Goal: Obtain resource: Download file/media

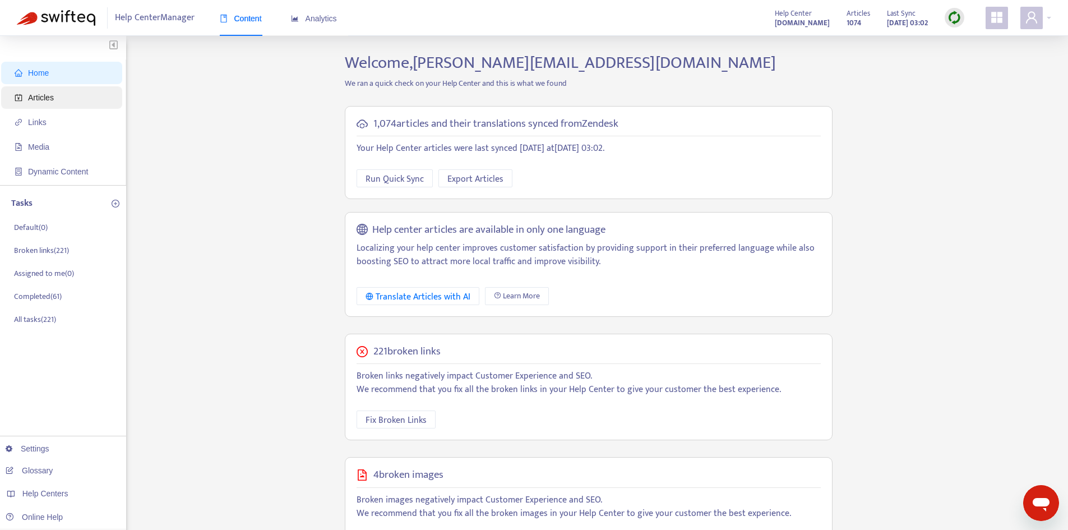
click at [45, 99] on span "Articles" at bounding box center [41, 97] width 26 height 9
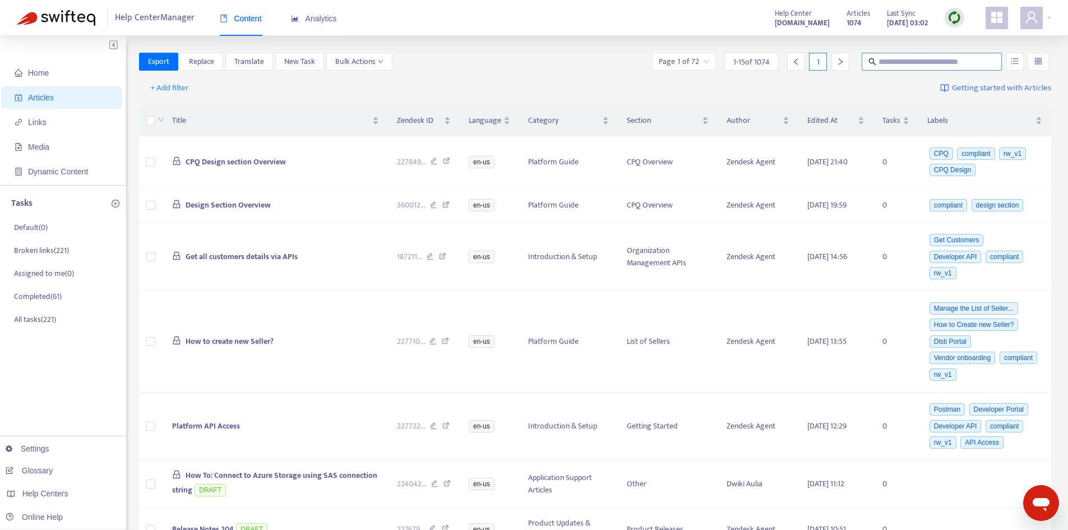
click at [885, 62] on input "text" at bounding box center [933, 62] width 108 height 12
paste input "**********"
type input "**********"
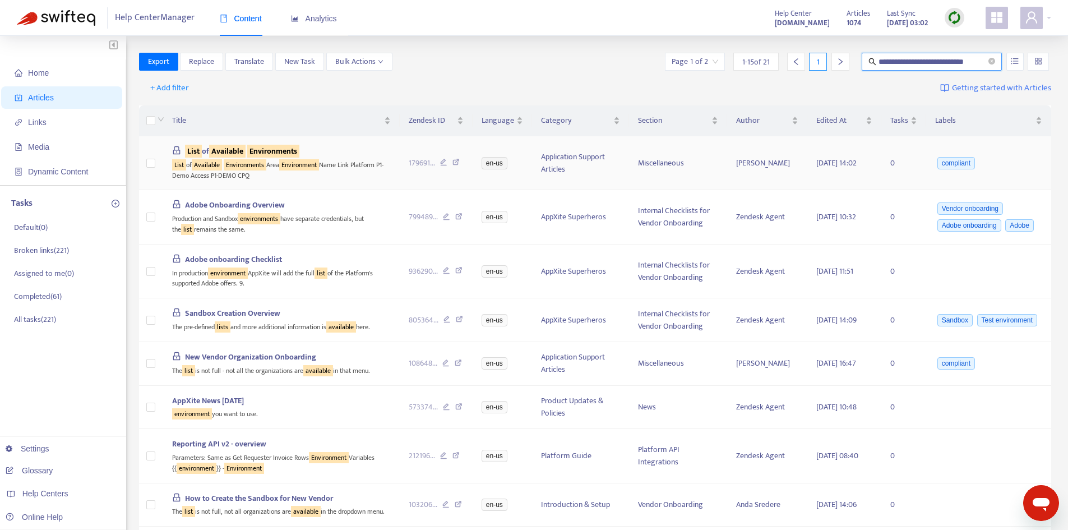
click at [290, 150] on sqkw "Environments" at bounding box center [273, 151] width 52 height 13
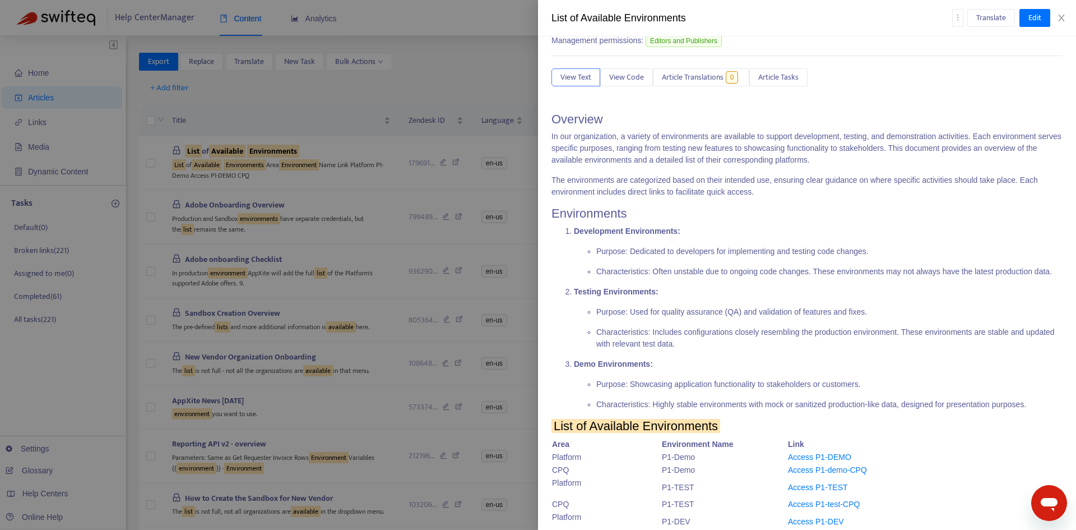
scroll to position [224, 0]
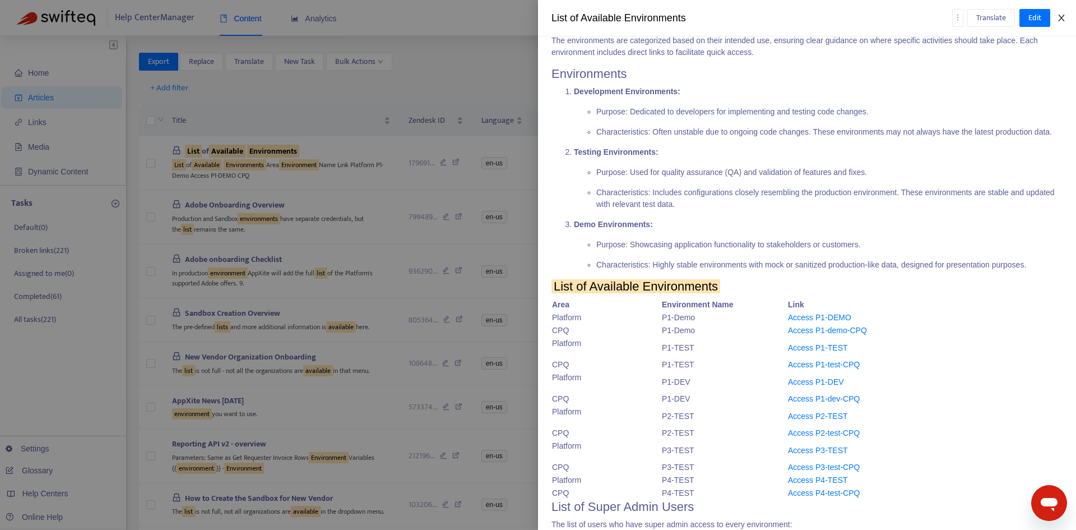
click at [1062, 17] on icon "close" at bounding box center [1061, 17] width 9 height 9
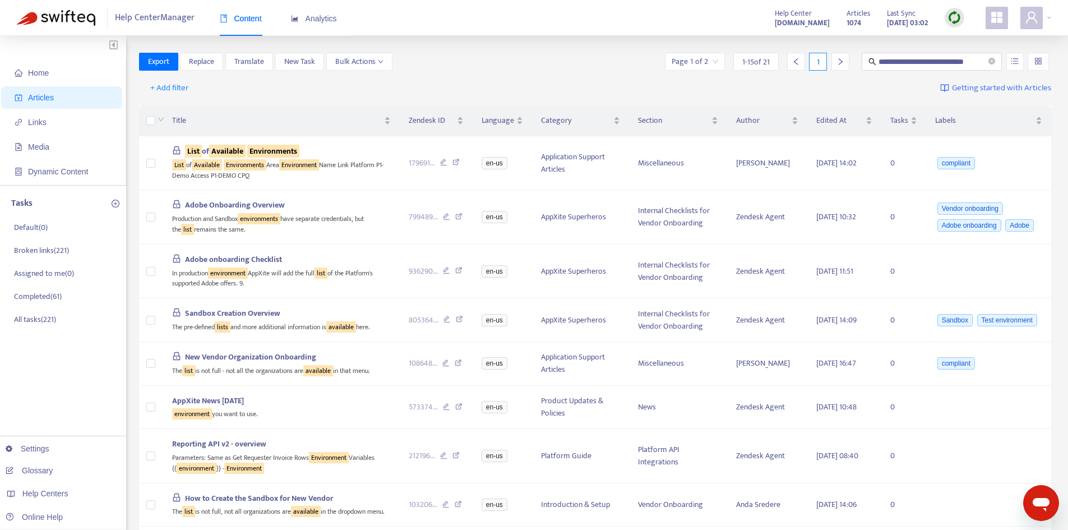
click at [950, 15] on img at bounding box center [954, 18] width 14 height 14
click at [961, 43] on link "Quick Sync" at bounding box center [978, 40] width 48 height 13
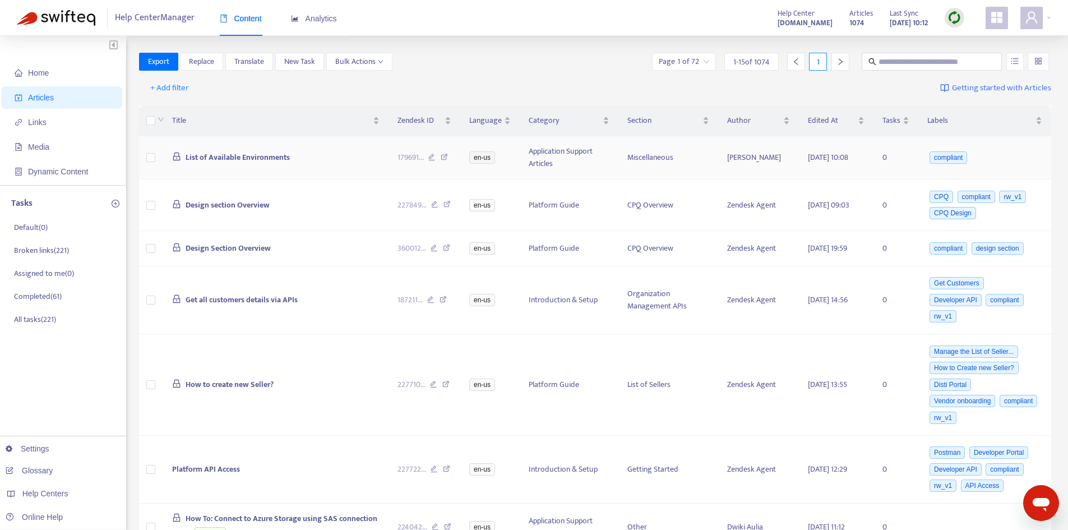
click at [247, 151] on span "List of Available Environments" at bounding box center [238, 157] width 104 height 13
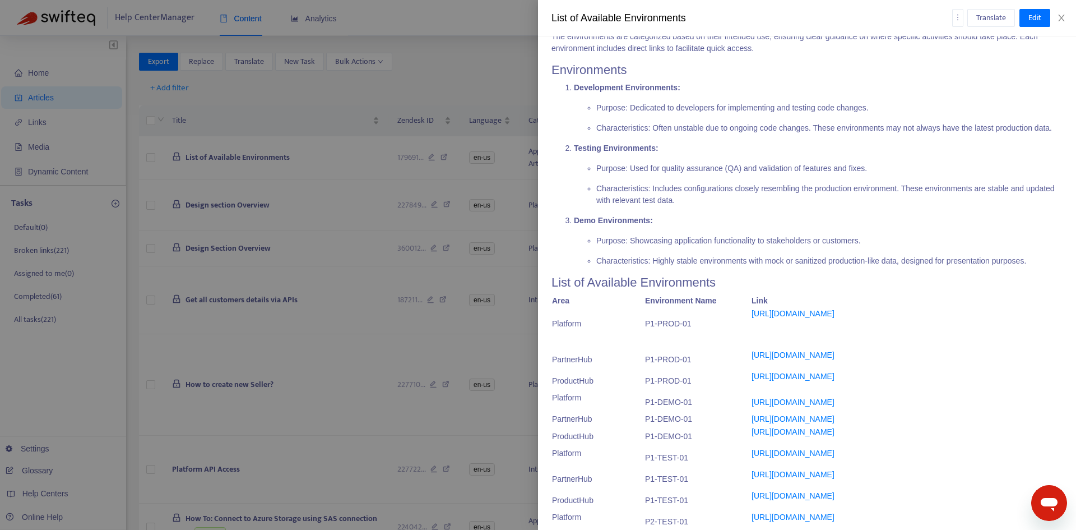
scroll to position [336, 0]
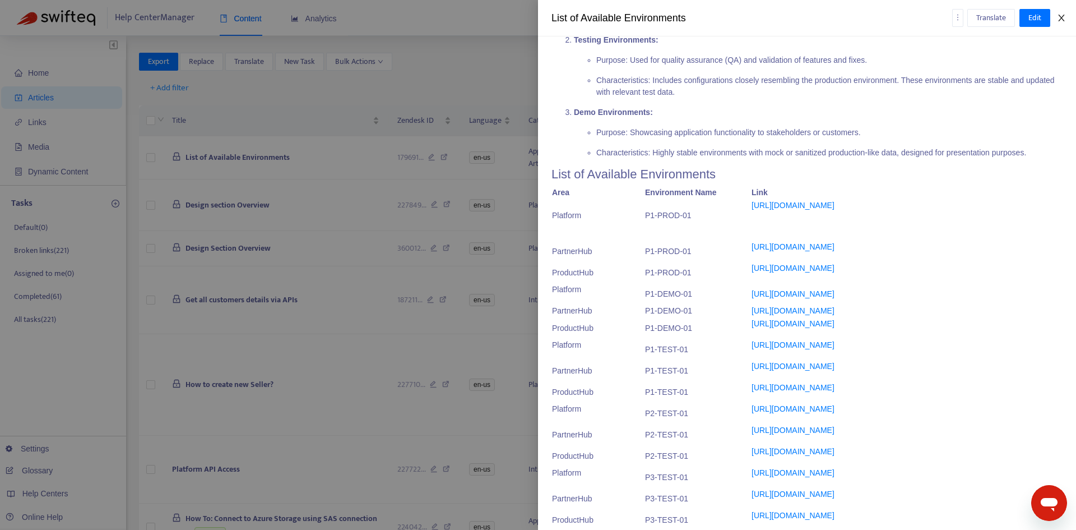
click at [1063, 20] on icon "close" at bounding box center [1061, 18] width 6 height 7
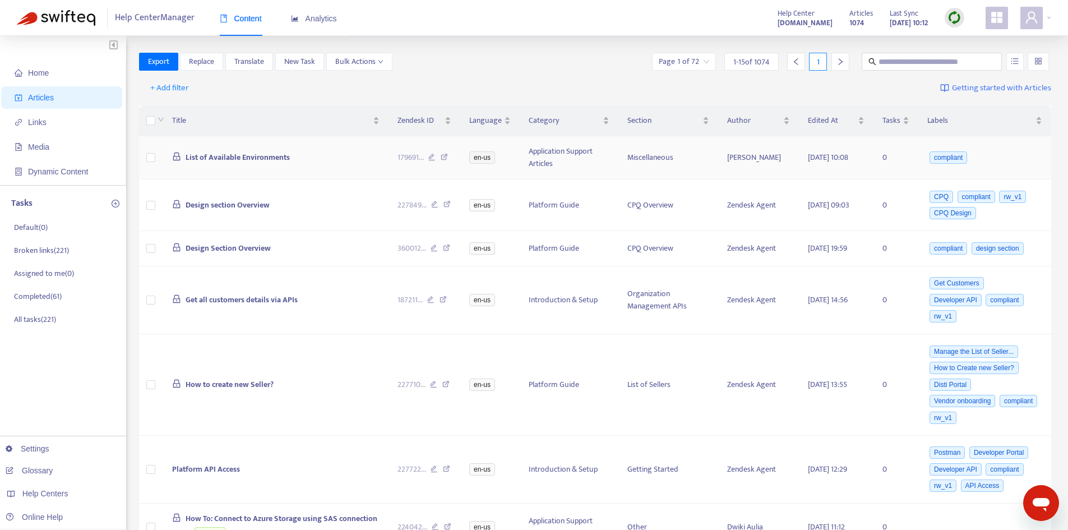
click at [262, 155] on span "List of Available Environments" at bounding box center [238, 157] width 104 height 13
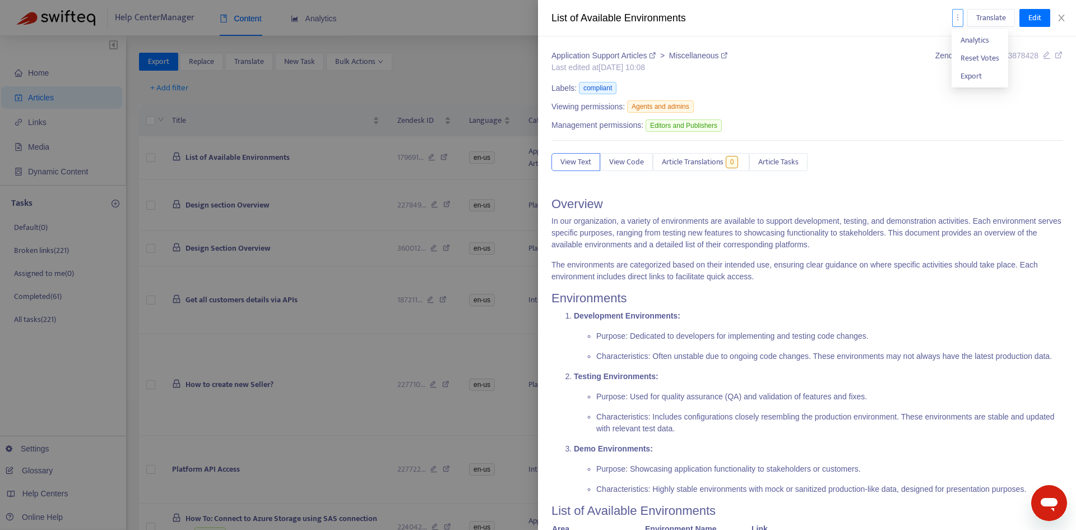
click at [959, 21] on button "button" at bounding box center [958, 18] width 11 height 18
click at [983, 80] on span "Export" at bounding box center [980, 76] width 39 height 12
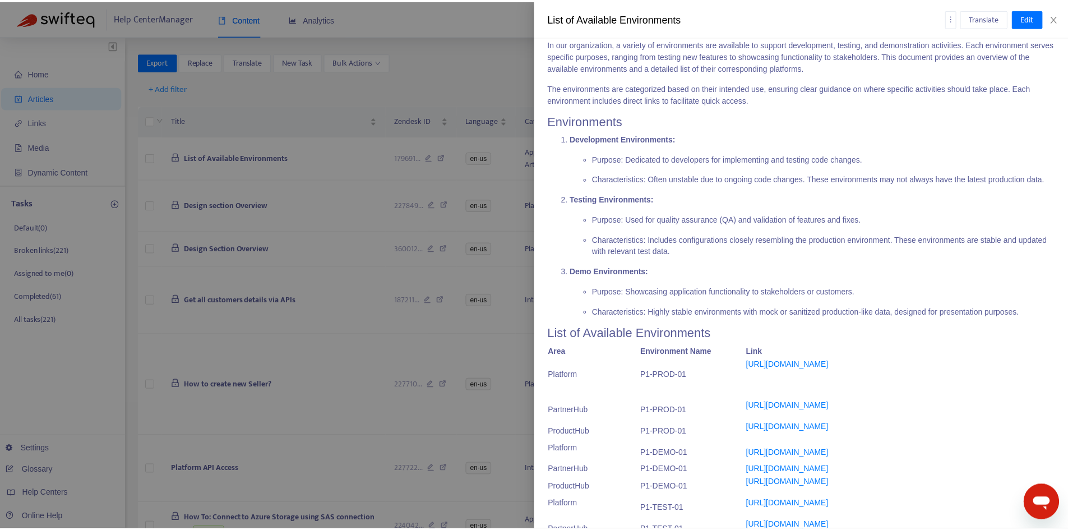
scroll to position [0, 0]
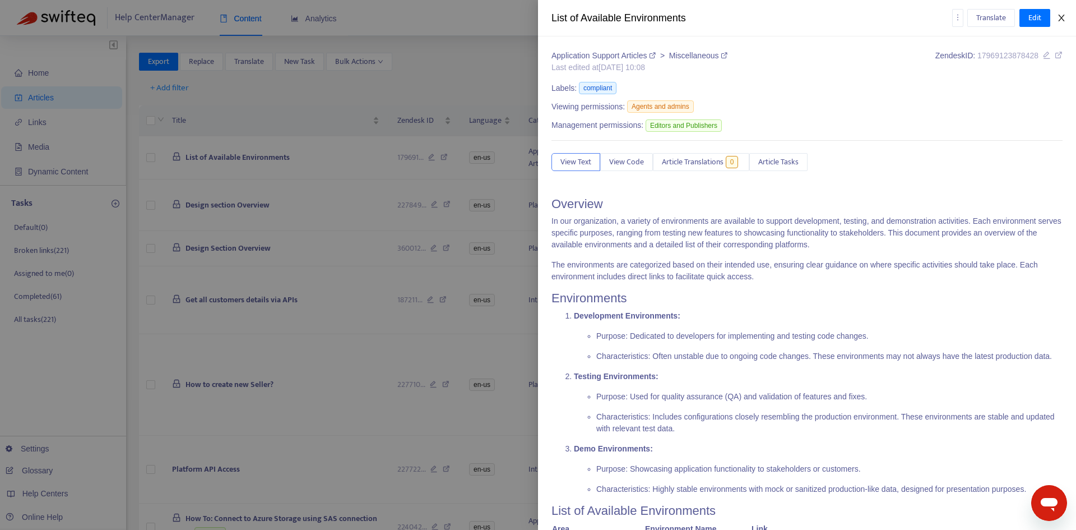
click at [1062, 16] on icon "close" at bounding box center [1061, 17] width 9 height 9
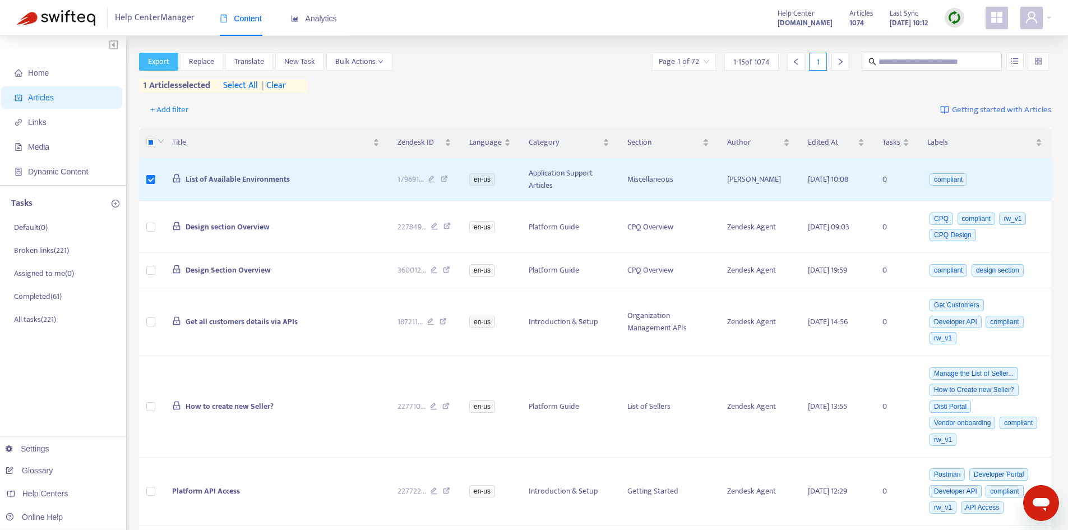
click at [168, 61] on span "Export" at bounding box center [158, 62] width 21 height 12
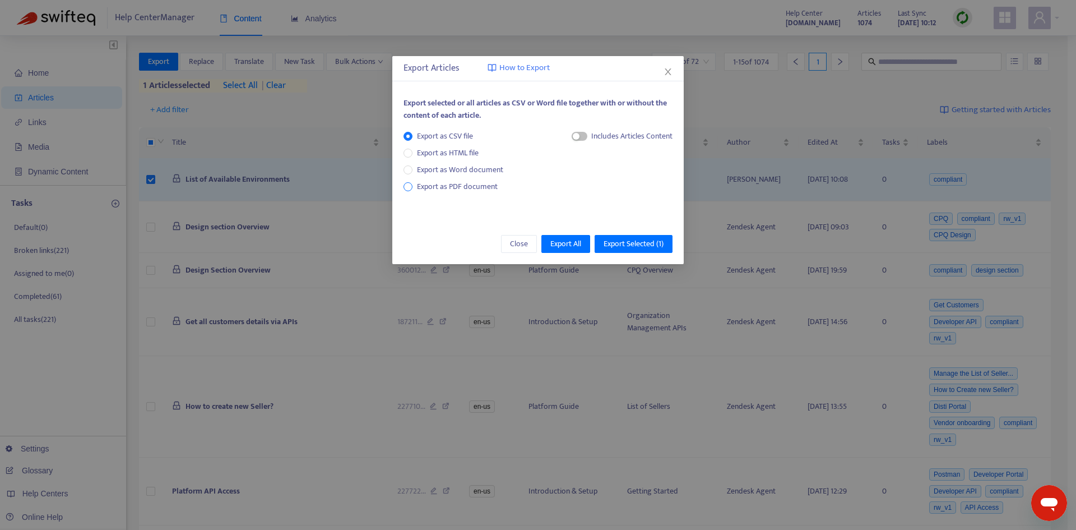
click at [449, 182] on span "Export as PDF document" at bounding box center [457, 186] width 81 height 13
click at [645, 243] on span "Export Selected ( 1 )" at bounding box center [634, 244] width 60 height 12
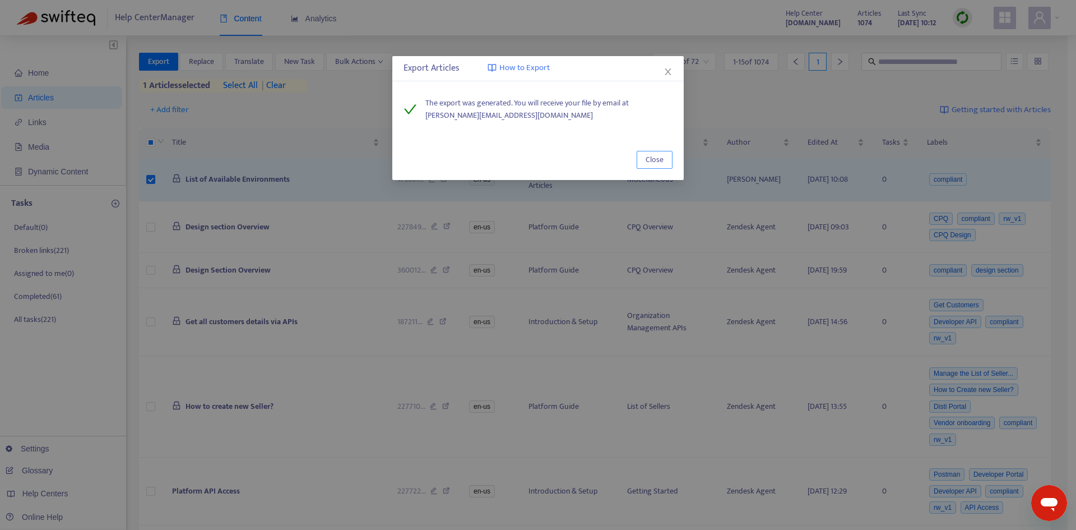
click at [642, 158] on button "Close" at bounding box center [655, 160] width 36 height 18
